Goal: Task Accomplishment & Management: Manage account settings

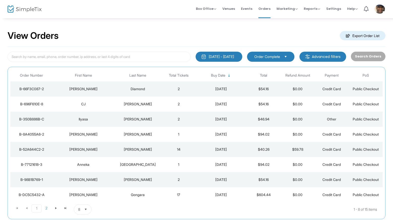
click at [141, 151] on div "[PERSON_NAME]" at bounding box center [137, 149] width 45 height 5
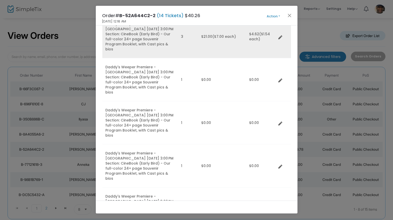
scroll to position [66, 0]
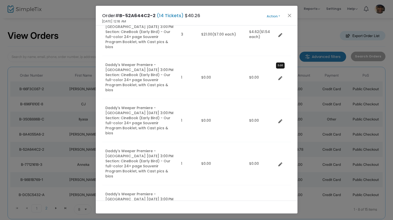
click at [280, 76] on icon "Data table" at bounding box center [281, 78] width 4 height 4
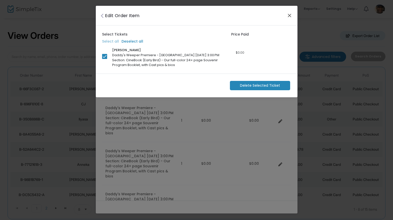
click at [291, 16] on button "Close" at bounding box center [289, 15] width 7 height 7
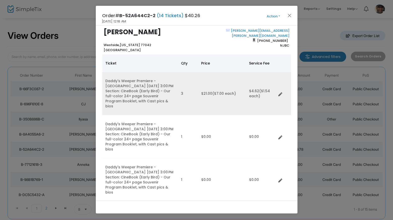
scroll to position [0, 0]
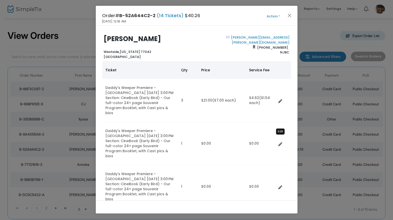
click at [281, 143] on icon "Data table" at bounding box center [281, 145] width 4 height 4
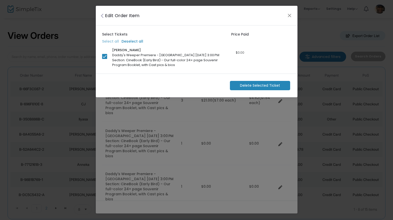
click at [265, 88] on span "Delete Selected Ticket" at bounding box center [260, 85] width 40 height 5
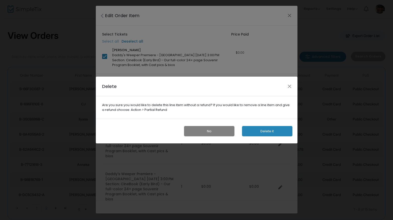
scroll to position [0, 0]
click at [269, 132] on button "Delete it" at bounding box center [267, 131] width 50 height 10
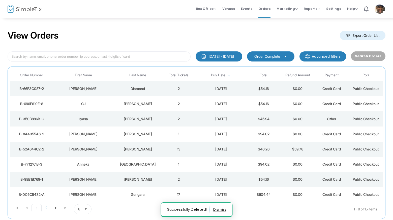
click at [143, 151] on div "[PERSON_NAME]" at bounding box center [137, 149] width 45 height 5
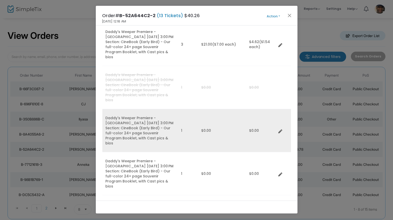
scroll to position [60, 0]
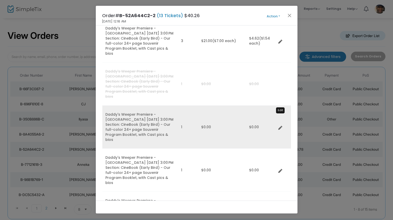
click at [280, 126] on icon "Data table" at bounding box center [281, 128] width 4 height 4
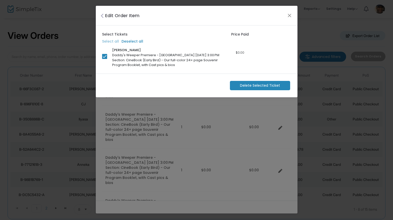
click at [254, 88] on span "Delete Selected Ticket" at bounding box center [260, 85] width 40 height 5
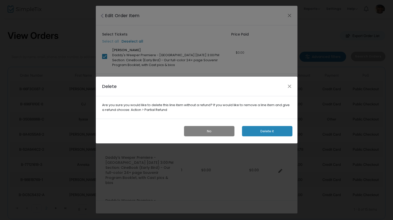
click at [249, 131] on button "Delete it" at bounding box center [267, 131] width 50 height 10
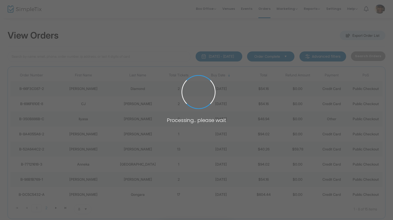
scroll to position [0, 0]
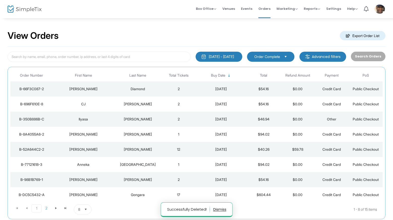
click at [138, 136] on div "[PERSON_NAME]" at bounding box center [137, 134] width 45 height 5
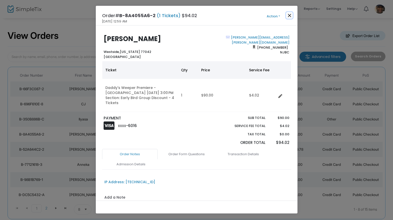
click at [288, 15] on button "Close" at bounding box center [289, 15] width 7 height 7
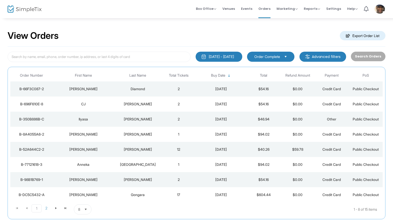
click at [142, 148] on div "[PERSON_NAME]" at bounding box center [137, 149] width 45 height 5
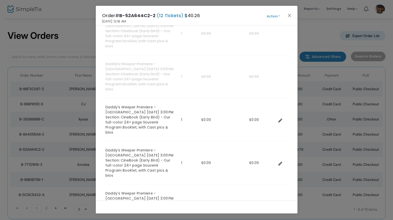
scroll to position [142, 0]
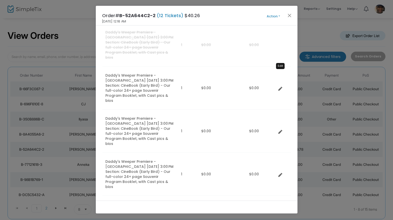
click at [279, 87] on icon "Data table" at bounding box center [281, 89] width 4 height 4
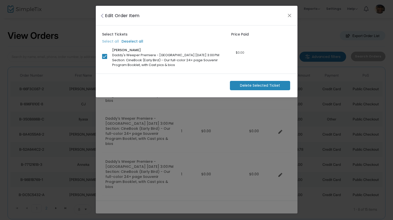
click at [253, 86] on span "Delete Selected Ticket" at bounding box center [260, 85] width 40 height 5
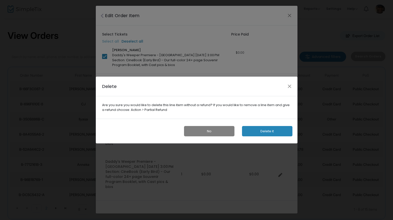
click at [263, 130] on button "Delete it" at bounding box center [267, 131] width 50 height 10
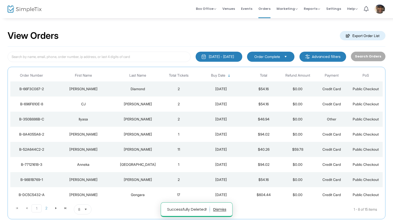
click at [136, 150] on div "[PERSON_NAME]" at bounding box center [137, 149] width 45 height 5
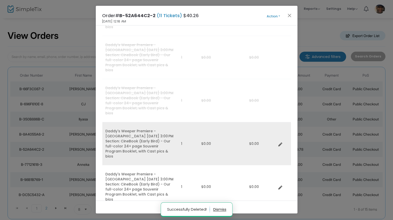
scroll to position [129, 0]
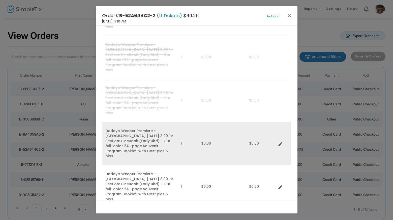
click at [264, 131] on td "$0.00" at bounding box center [261, 143] width 30 height 43
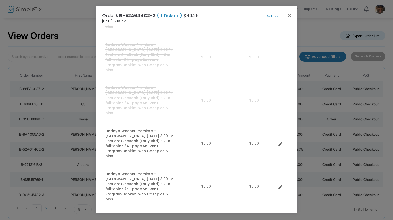
click at [265, 165] on td "$0.00" at bounding box center [261, 186] width 30 height 43
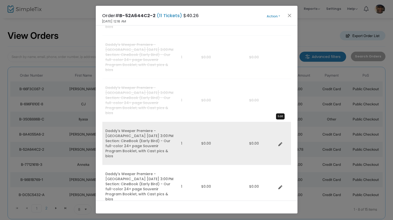
click at [281, 143] on icon "Data table" at bounding box center [281, 145] width 4 height 4
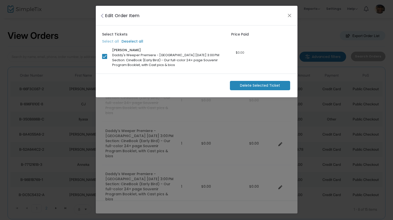
click at [263, 86] on span "Delete Selected Ticket" at bounding box center [260, 85] width 40 height 5
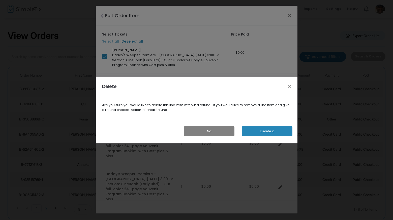
click at [265, 131] on button "Delete it" at bounding box center [267, 131] width 50 height 10
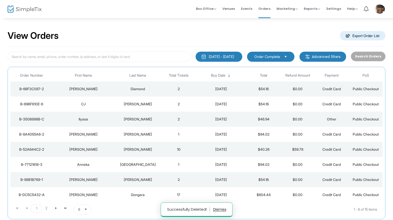
click at [139, 149] on div "[PERSON_NAME]" at bounding box center [137, 149] width 45 height 5
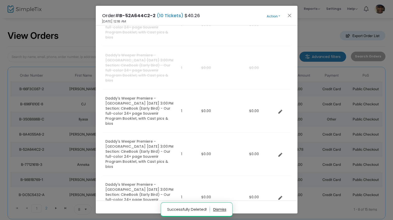
scroll to position [206, 0]
